Goal: Task Accomplishment & Management: Manage account settings

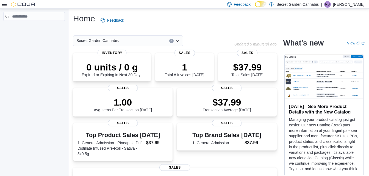
click at [3, 5] on icon at bounding box center [4, 4] width 4 height 4
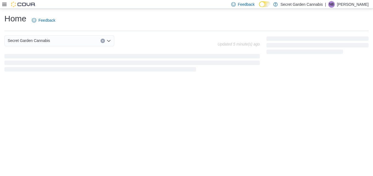
click at [5, 5] on icon at bounding box center [4, 4] width 4 height 4
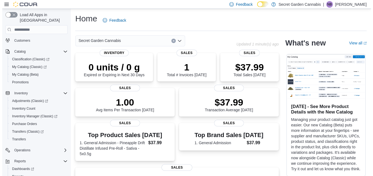
scroll to position [53, 0]
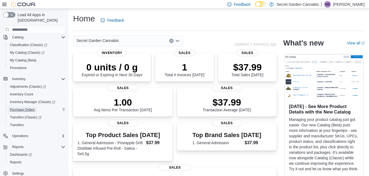
click at [19, 108] on span "Purchase Orders" at bounding box center [22, 110] width 25 height 4
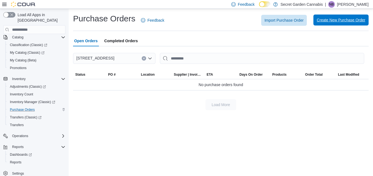
click at [336, 19] on span "Create New Purchase Order" at bounding box center [341, 19] width 49 height 5
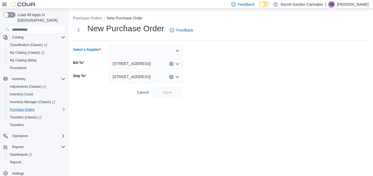
click at [179, 50] on icon "Open list of options" at bounding box center [177, 51] width 3 height 2
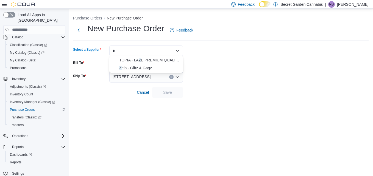
type input "*"
click at [132, 68] on span "Z ein - Giftz & Gagz" at bounding box center [149, 67] width 60 height 5
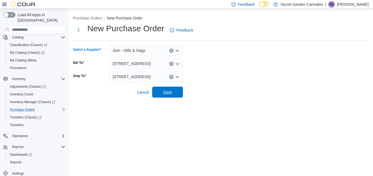
click at [172, 90] on span "Save" at bounding box center [167, 92] width 24 height 11
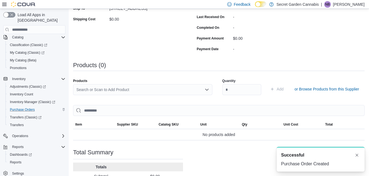
scroll to position [113, 0]
click at [124, 90] on div "Search or Scan to Add Product" at bounding box center [142, 89] width 139 height 11
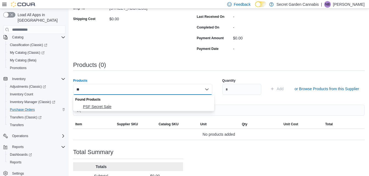
type input "**"
click at [100, 108] on span "PSF Secret Sale" at bounding box center [147, 106] width 128 height 5
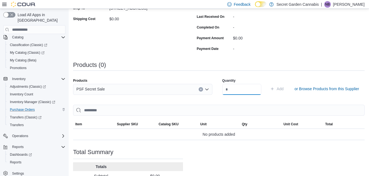
click at [228, 89] on input "number" at bounding box center [241, 89] width 39 height 11
type input "*"
click at [283, 88] on span "Add" at bounding box center [280, 88] width 7 height 5
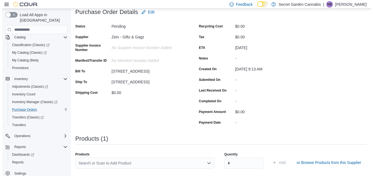
scroll to position [0, 0]
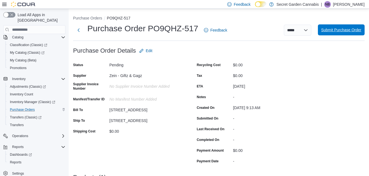
click at [335, 31] on span "Submit Purchase Order" at bounding box center [341, 29] width 40 height 5
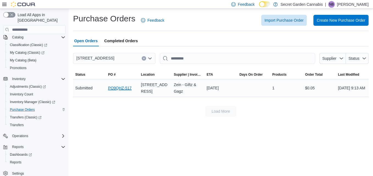
click at [117, 89] on link "PO9QHZ-517" at bounding box center [120, 88] width 24 height 7
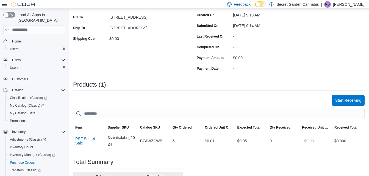
scroll to position [94, 0]
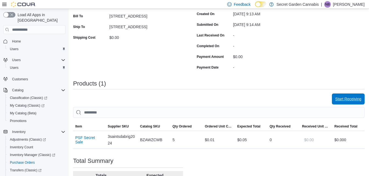
click at [349, 101] on span "Start Receiving" at bounding box center [348, 98] width 26 height 5
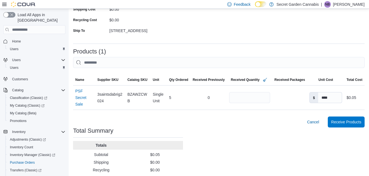
scroll to position [109, 0]
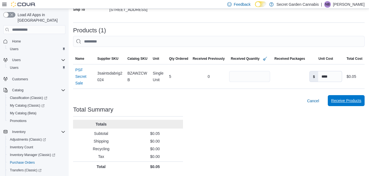
click at [353, 101] on span "Receive Products" at bounding box center [346, 100] width 30 height 5
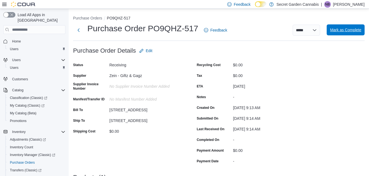
click at [358, 28] on span "Mark as Complete" at bounding box center [345, 29] width 31 height 5
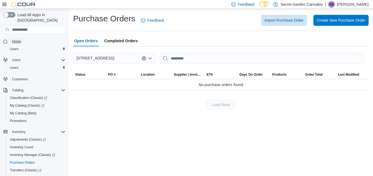
click at [19, 39] on span "Home" at bounding box center [16, 41] width 9 height 4
